Goal: Information Seeking & Learning: Learn about a topic

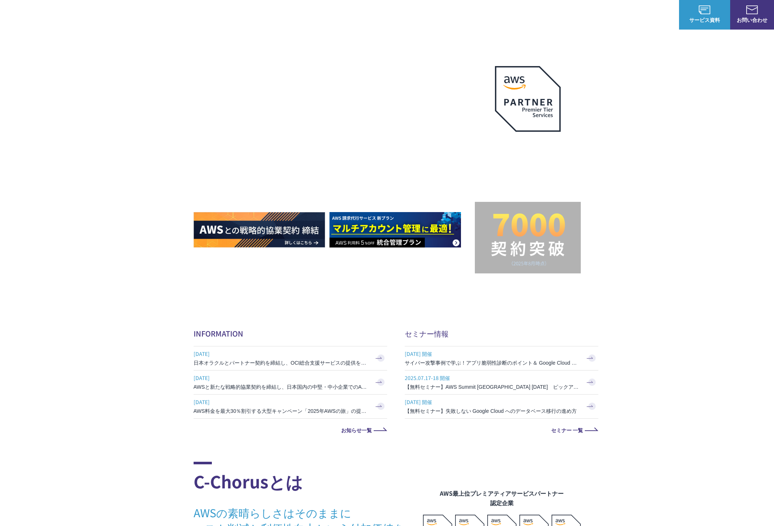
click at [258, 235] on img at bounding box center [259, 229] width 131 height 35
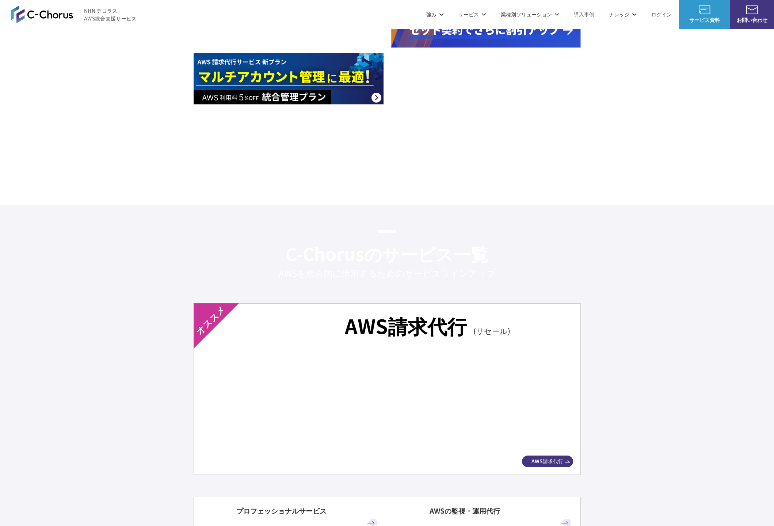
scroll to position [1299, 0]
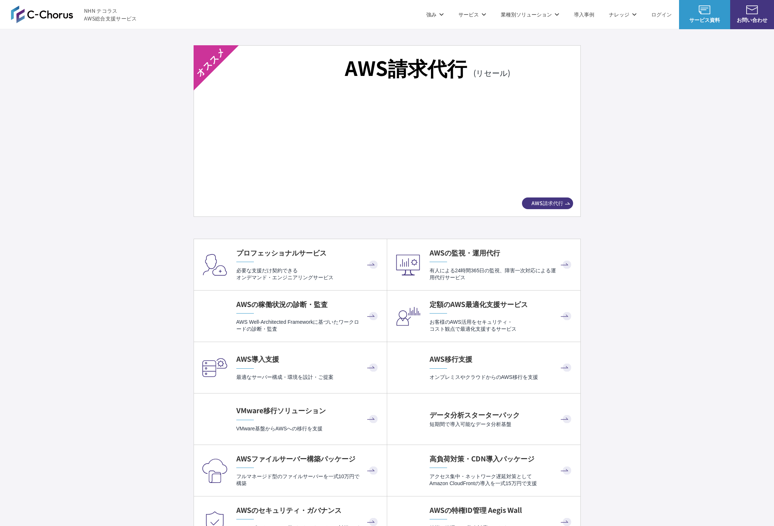
click at [254, 113] on img at bounding box center [387, 143] width 346 height 96
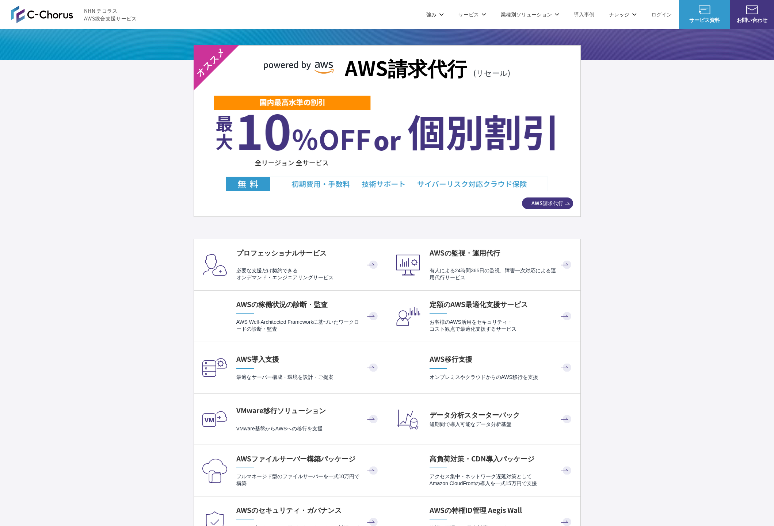
drag, startPoint x: 75, startPoint y: 222, endPoint x: 127, endPoint y: 208, distance: 54.3
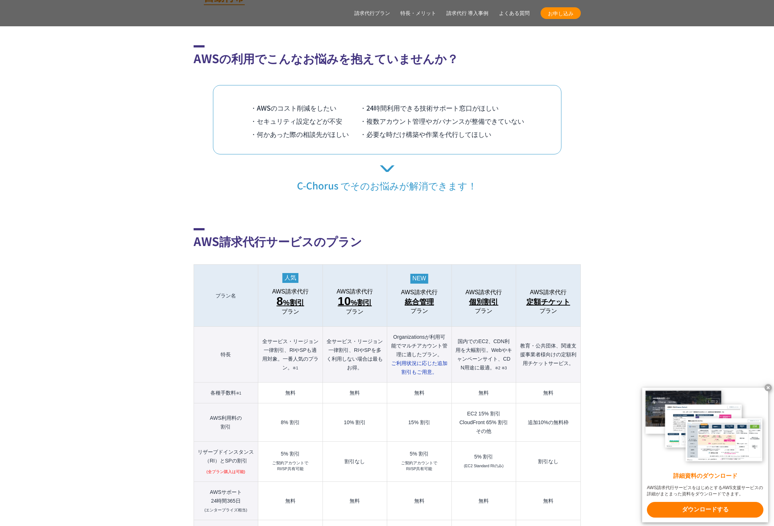
scroll to position [691, 0]
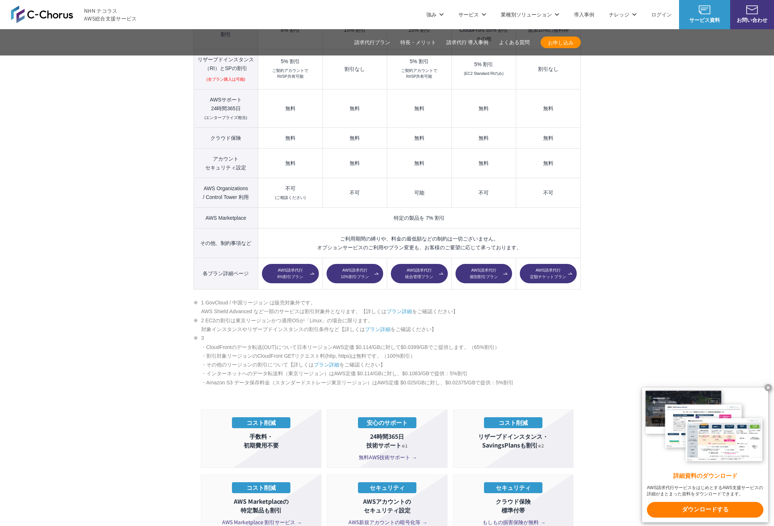
scroll to position [878, 0]
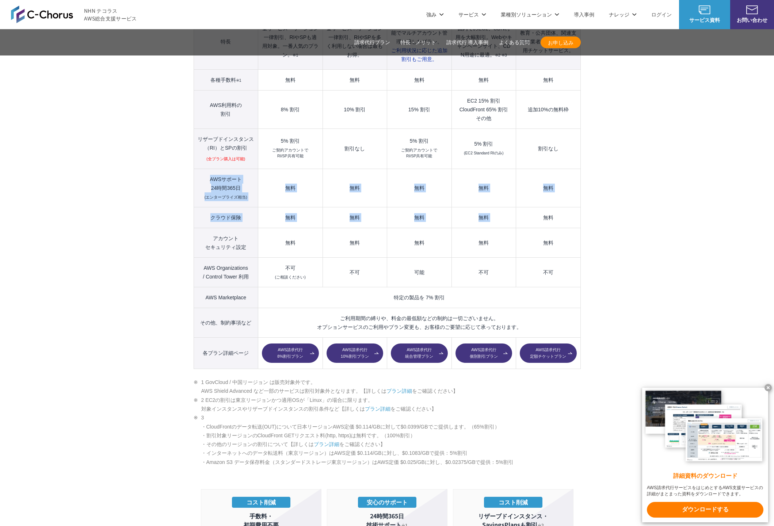
drag, startPoint x: 218, startPoint y: 164, endPoint x: 511, endPoint y: 194, distance: 294.9
click at [570, 193] on tbody "プラン名 AWS請求代行 8 %割引 プラン AWS請求代行 10 %割引 プラン AWS請求代行 統合管理 プラン AWS請求代行 個別割引 プラン" at bounding box center [387, 161] width 387 height 418
drag, startPoint x: 330, startPoint y: 202, endPoint x: 326, endPoint y: 202, distance: 3.7
click at [330, 207] on td "無料" at bounding box center [355, 217] width 64 height 21
drag, startPoint x: 206, startPoint y: 274, endPoint x: 210, endPoint y: 283, distance: 10.5
